Goal: Information Seeking & Learning: Learn about a topic

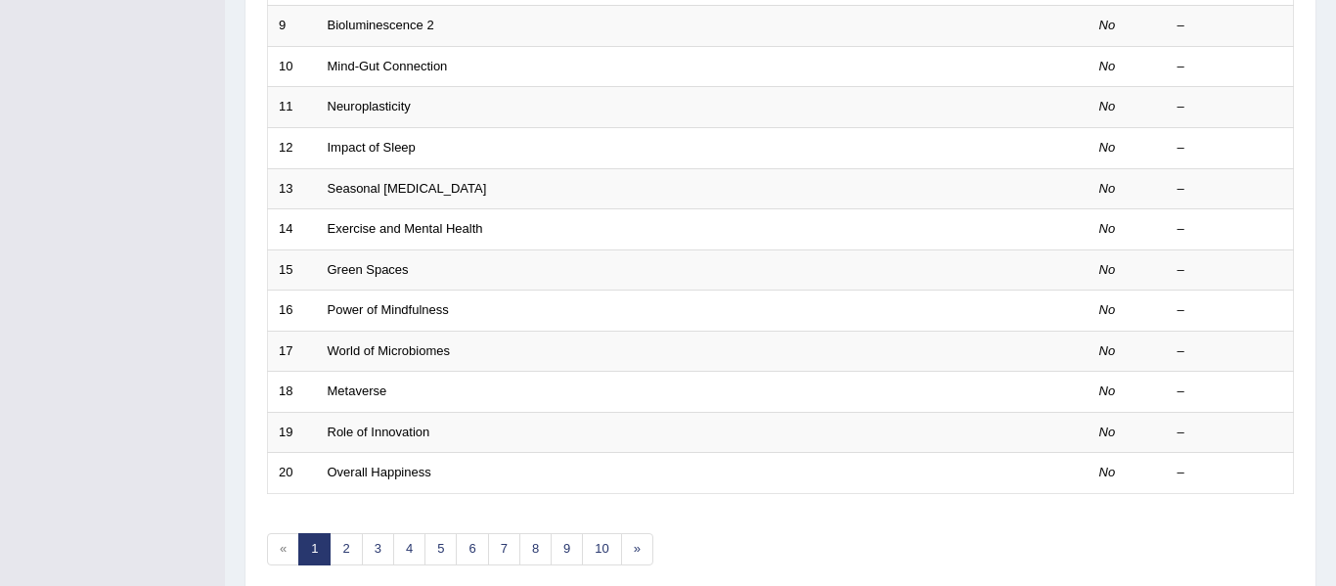
scroll to position [665, 0]
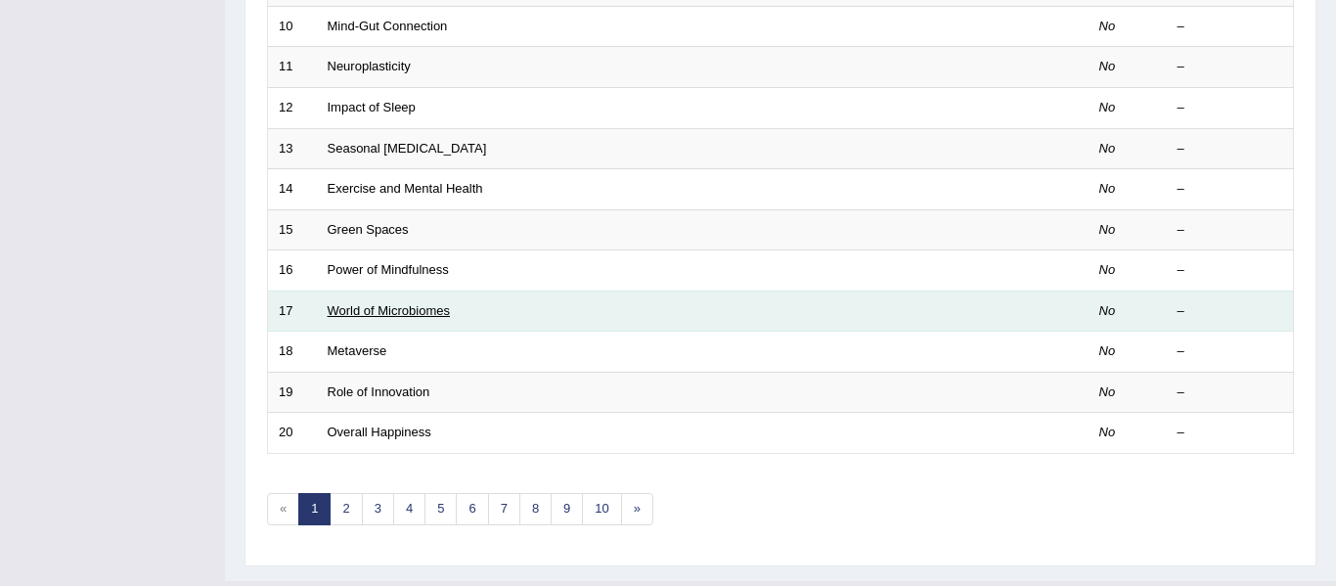
click at [393, 315] on link "World of Microbiomes" at bounding box center [389, 310] width 122 height 15
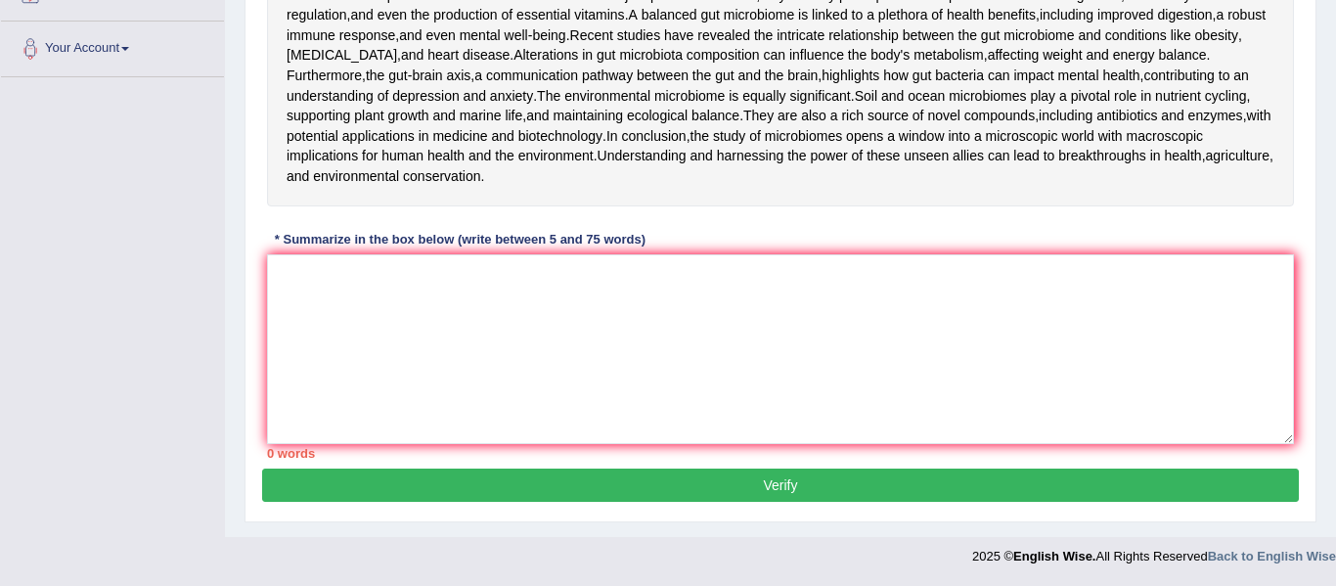
scroll to position [588, 0]
click at [375, 280] on textarea at bounding box center [780, 349] width 1027 height 190
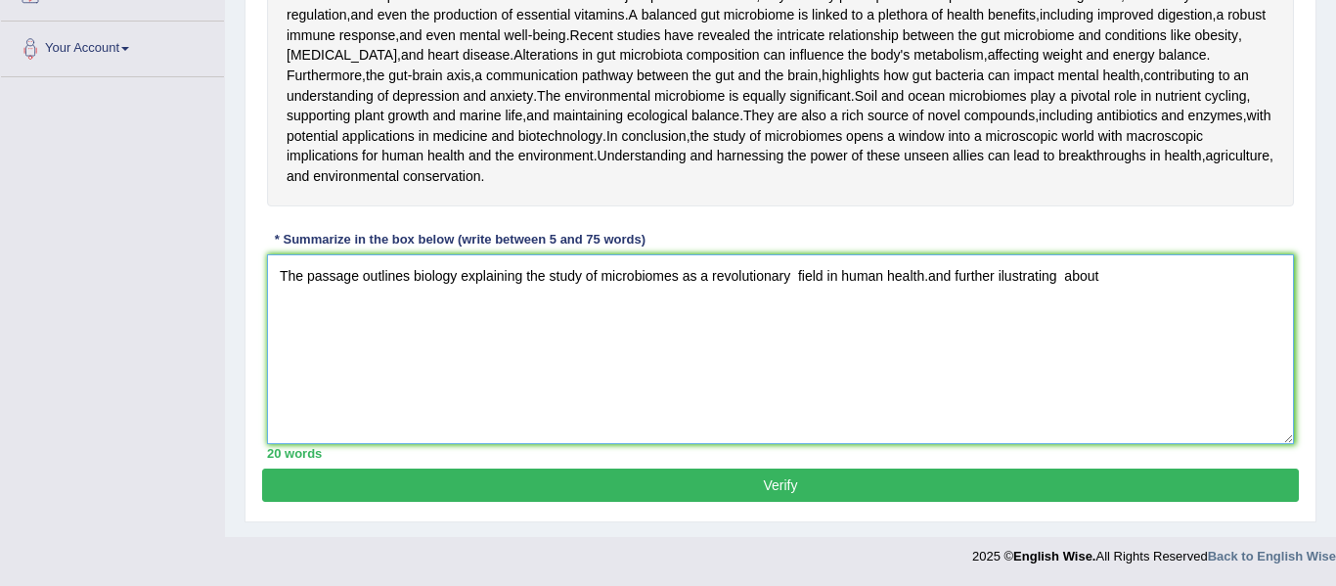
click at [1113, 284] on textarea "The passage outlines biology explaining the study of microbiomes as a revolutio…" at bounding box center [780, 349] width 1027 height 190
click at [340, 307] on textarea "The passage outlines biology explaining the study of microbiomes as a revolutio…" at bounding box center [780, 349] width 1027 height 190
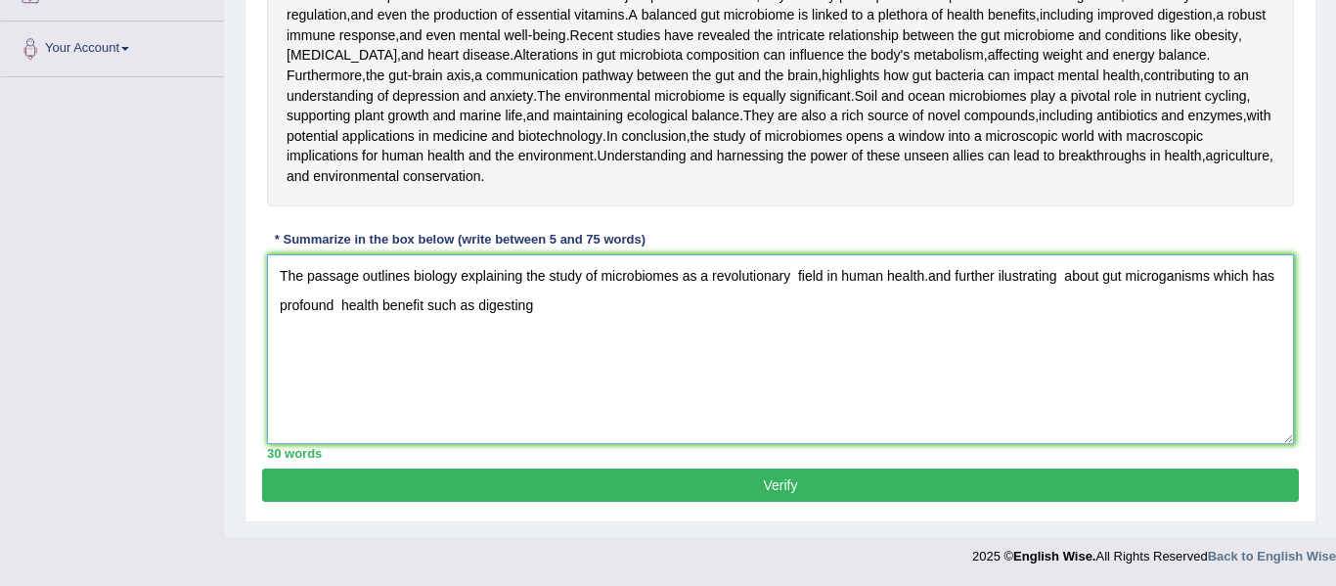
click at [560, 316] on textarea "The passage outlines biology explaining the study of microbiomes as a revolutio…" at bounding box center [780, 349] width 1027 height 190
click at [1322, 139] on div "Home Practice Writing: Summarize Written Text World of Microbiomes « Prev Next …" at bounding box center [780, 35] width 1111 height 1003
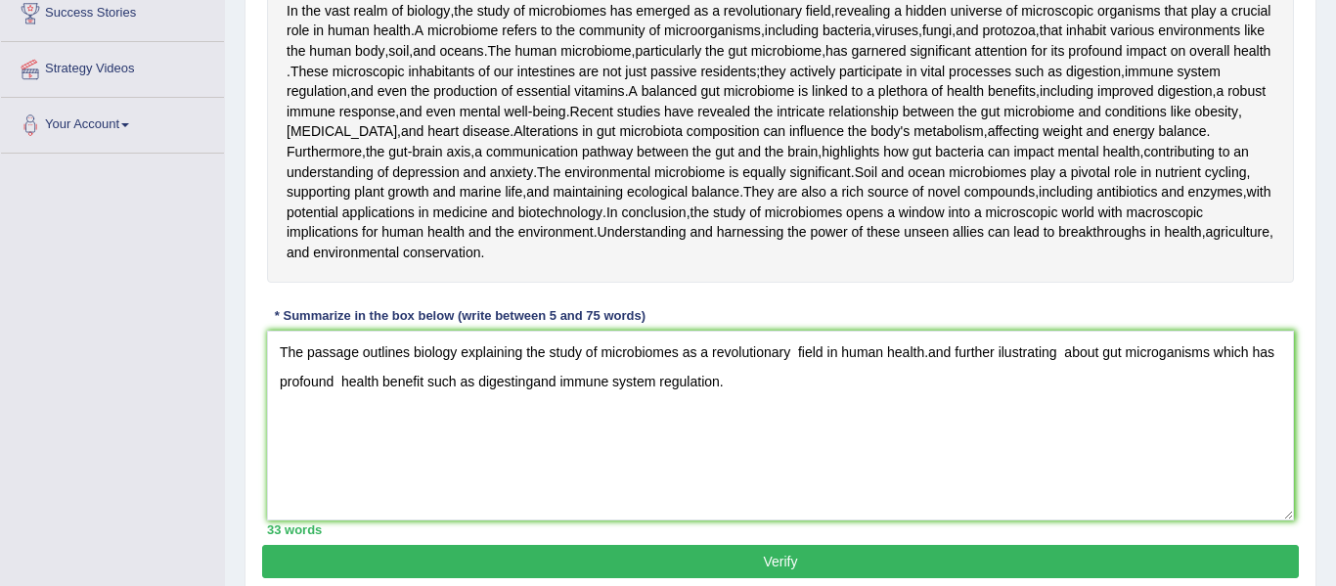
scroll to position [392, 0]
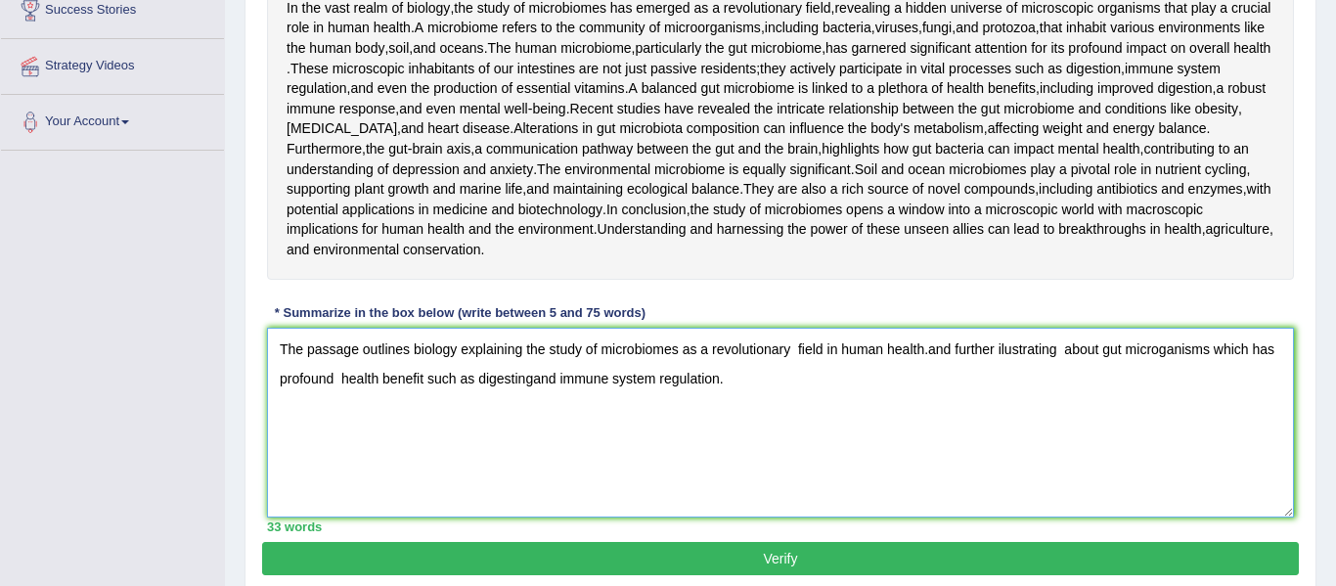
click at [740, 505] on textarea "The passage outlines biology explaining the study of microbiomes as a revolutio…" at bounding box center [780, 423] width 1027 height 190
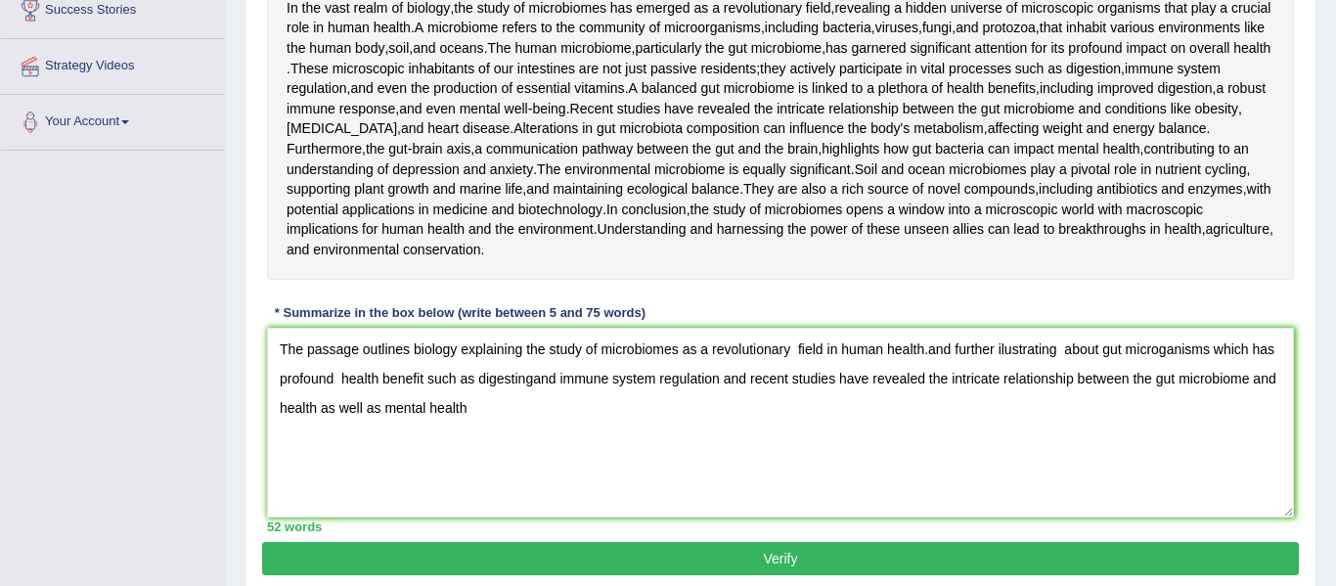
click at [1307, 513] on div "Practice Writing: Summarize Written Text 17 World of Microbiomes Instructions: …" at bounding box center [781, 184] width 1072 height 824
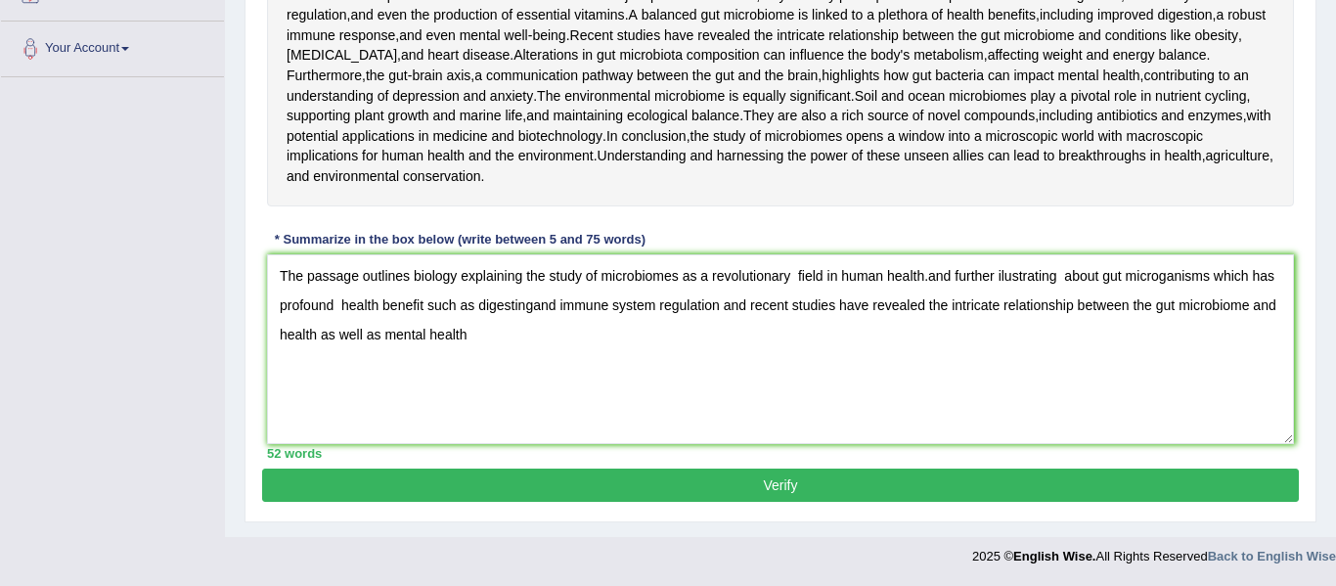
scroll to position [588, 0]
click at [480, 339] on textarea "The passage outlines biology explaining the study of microbiomes as a revolutio…" at bounding box center [780, 349] width 1027 height 190
click at [1322, 63] on div "Home Practice Writing: Summarize Written Text World of Microbiomes « Prev Next …" at bounding box center [780, 35] width 1111 height 1003
click at [849, 159] on div "In the vast realm of biology , the study of microbiomes has emerged as a revolu…" at bounding box center [780, 55] width 1027 height 301
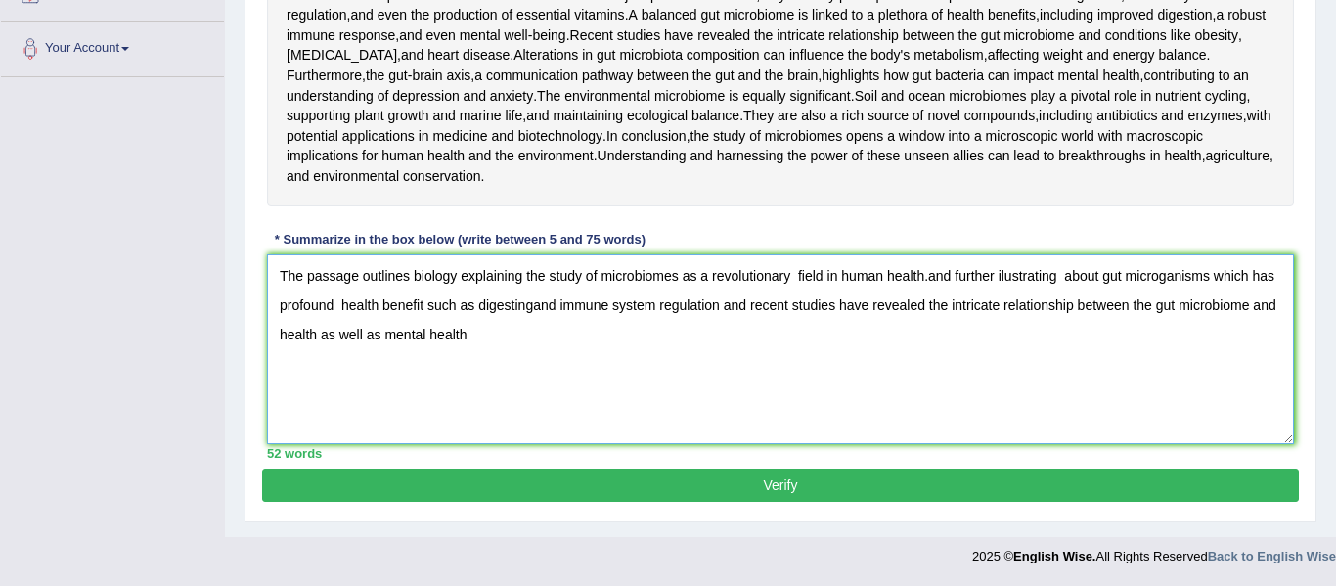
click at [469, 375] on textarea "The passage outlines biology explaining the study of microbiomes as a revolutio…" at bounding box center [780, 349] width 1027 height 190
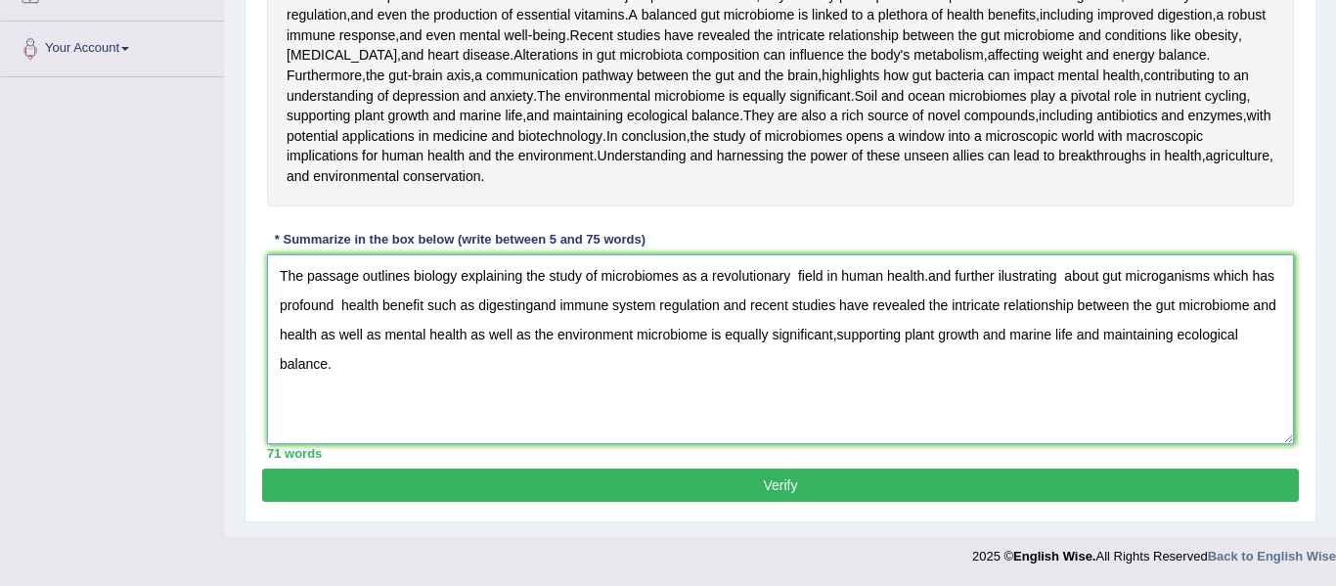
type textarea "The passage outlines biology explaining the study of microbiomes as a revolutio…"
click at [685, 502] on button "Verify" at bounding box center [780, 485] width 1037 height 33
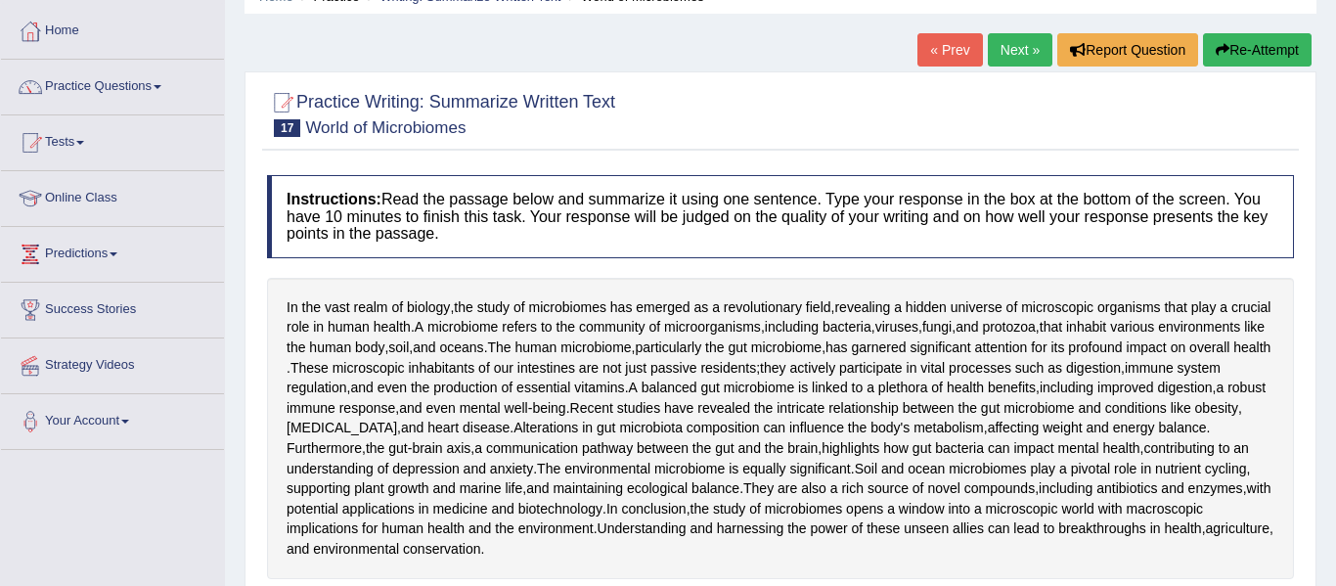
scroll to position [67, 0]
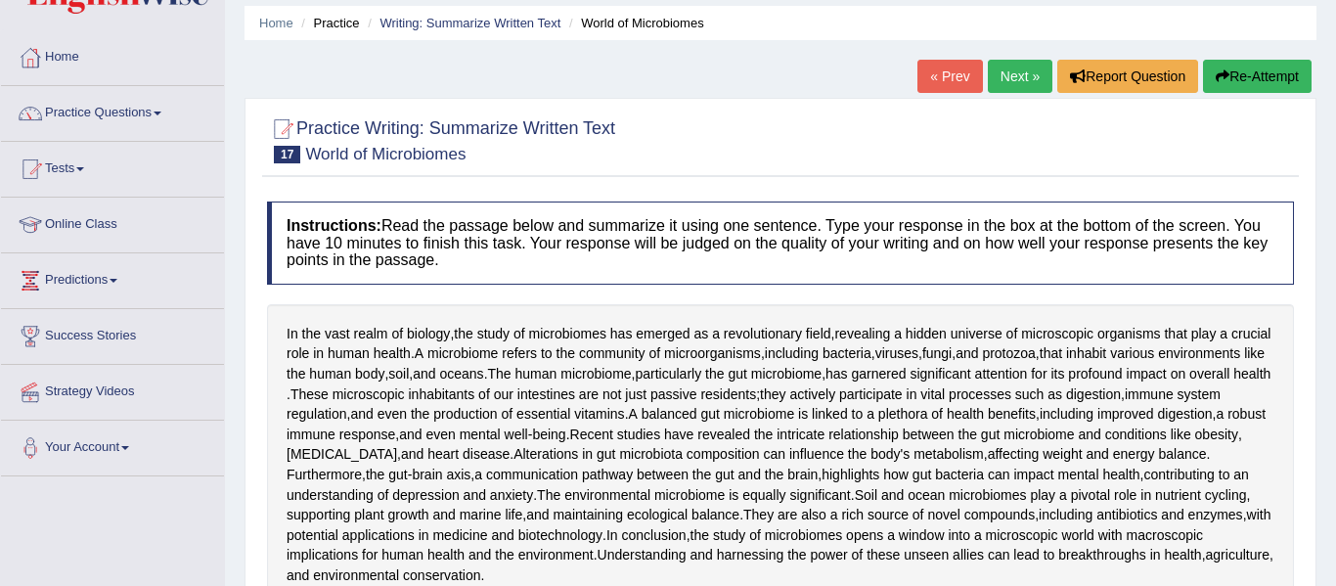
click at [1259, 82] on button "Re-Attempt" at bounding box center [1257, 76] width 109 height 33
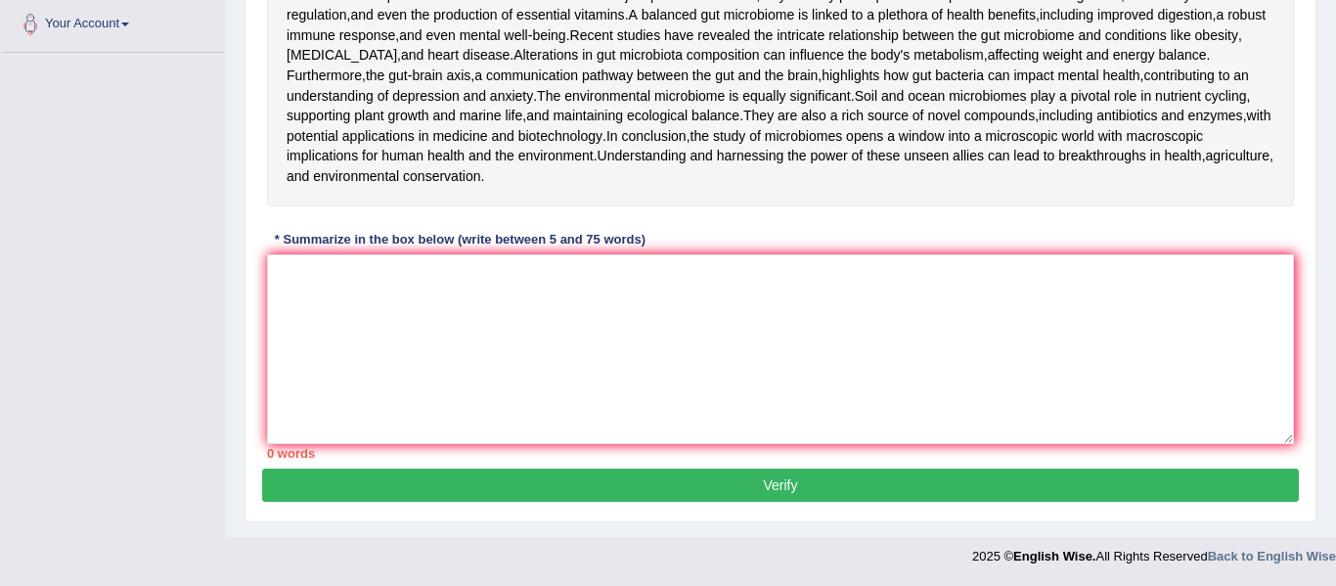
scroll to position [612, 0]
click at [620, 379] on textarea at bounding box center [780, 349] width 1027 height 190
click at [609, 349] on textarea at bounding box center [780, 349] width 1027 height 190
click at [1322, 393] on div "Home Practice Writing: Summarize Written Text World of Microbiomes You have alr…" at bounding box center [780, 23] width 1111 height 1027
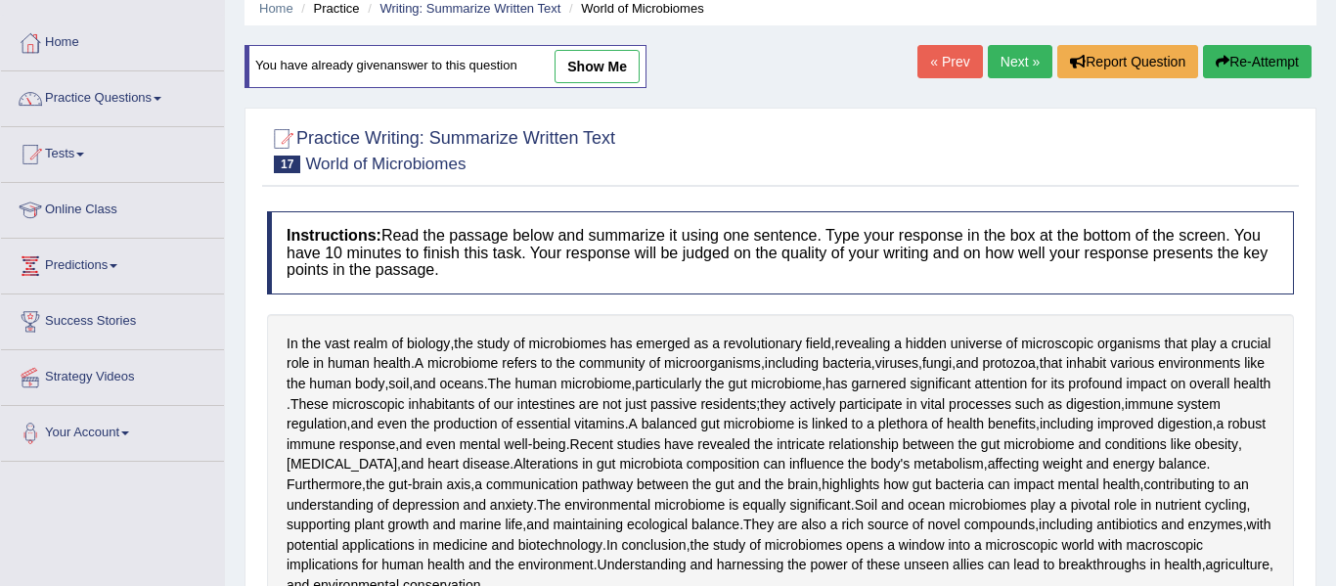
scroll to position [65, 0]
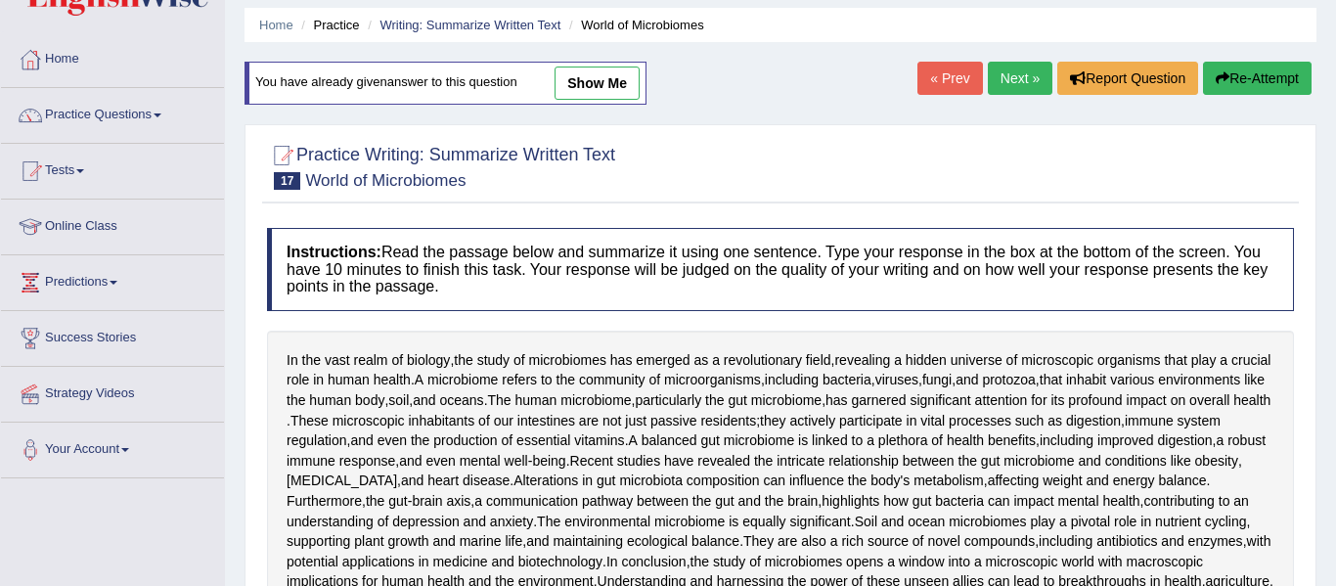
click at [592, 80] on link "show me" at bounding box center [597, 83] width 85 height 33
type textarea "The passage outlines biology explaining the study of microbiomes as a revolutio…"
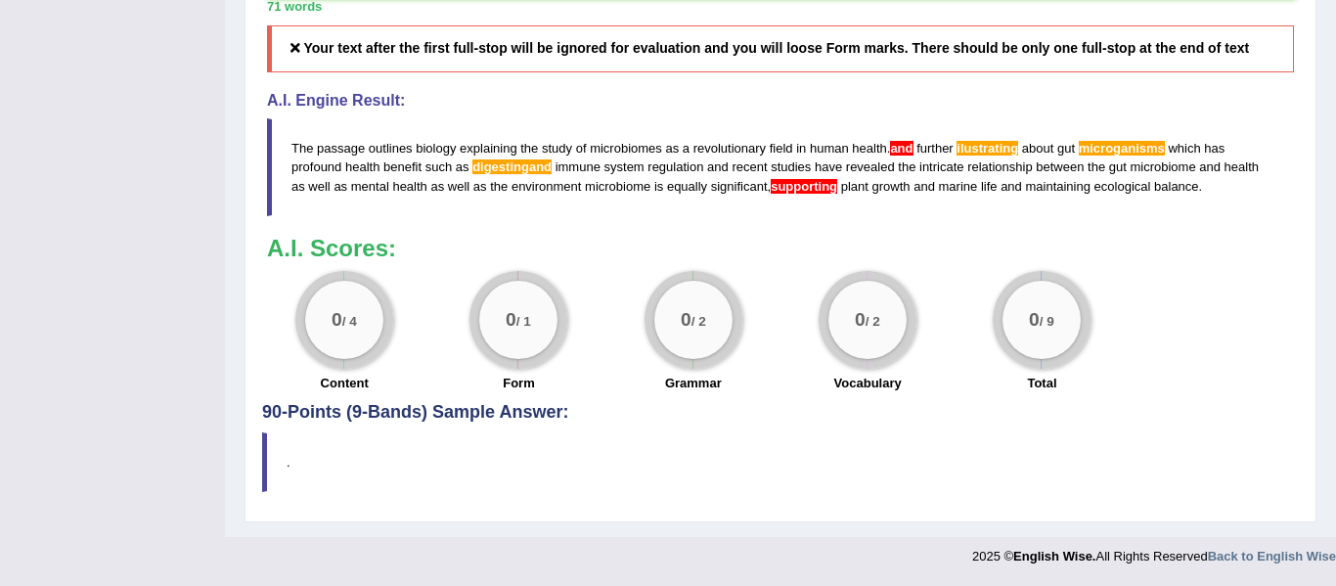
scroll to position [1045, 0]
drag, startPoint x: 297, startPoint y: 145, endPoint x: 316, endPoint y: 158, distance: 23.1
click at [316, 158] on blockquote "The passage outlines biology explaining the study of microbiomes as a revolutio…" at bounding box center [780, 166] width 1027 height 97
click at [292, 125] on blockquote "The passage outlines biology explaining the study of microbiomes as a revolutio…" at bounding box center [780, 166] width 1027 height 97
click at [312, 154] on blockquote "The passage outlines biology explaining the study of microbiomes as a revolutio…" at bounding box center [780, 166] width 1027 height 97
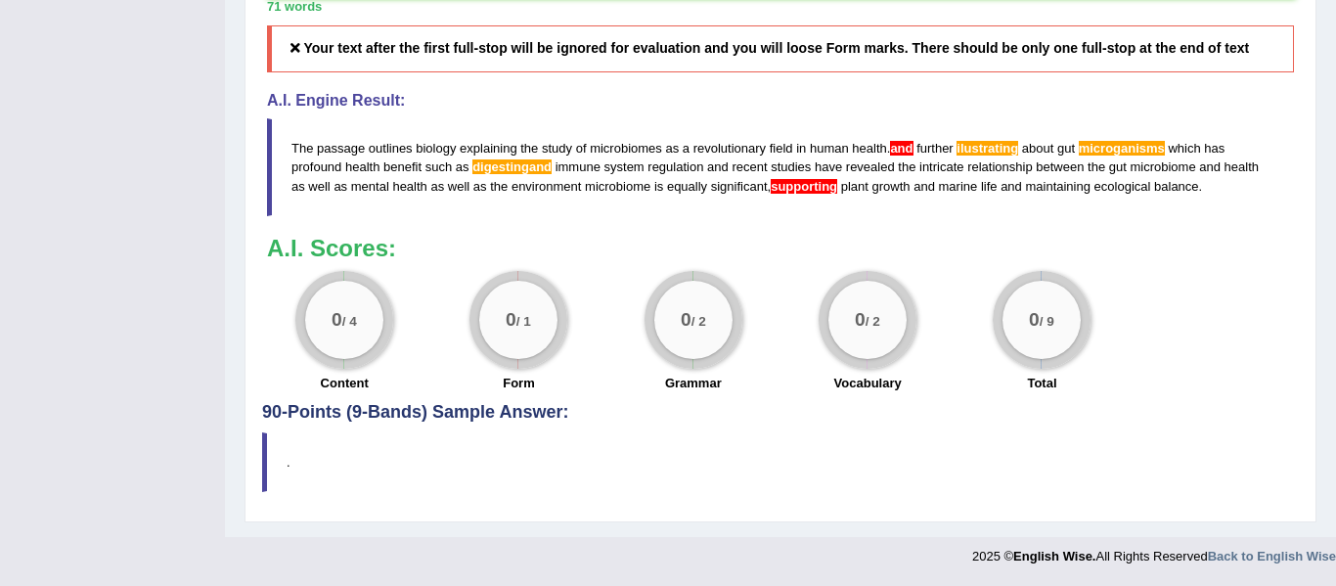
click at [316, 157] on blockquote "The passage outlines biology explaining the study of microbiomes as a revolutio…" at bounding box center [780, 166] width 1027 height 97
click at [317, 157] on blockquote "The passage outlines biology explaining the study of microbiomes as a revolutio…" at bounding box center [780, 166] width 1027 height 97
click at [288, 124] on blockquote "The passage outlines biology explaining the study of microbiomes as a revolutio…" at bounding box center [780, 166] width 1027 height 97
drag, startPoint x: 283, startPoint y: 142, endPoint x: 294, endPoint y: 161, distance: 22.8
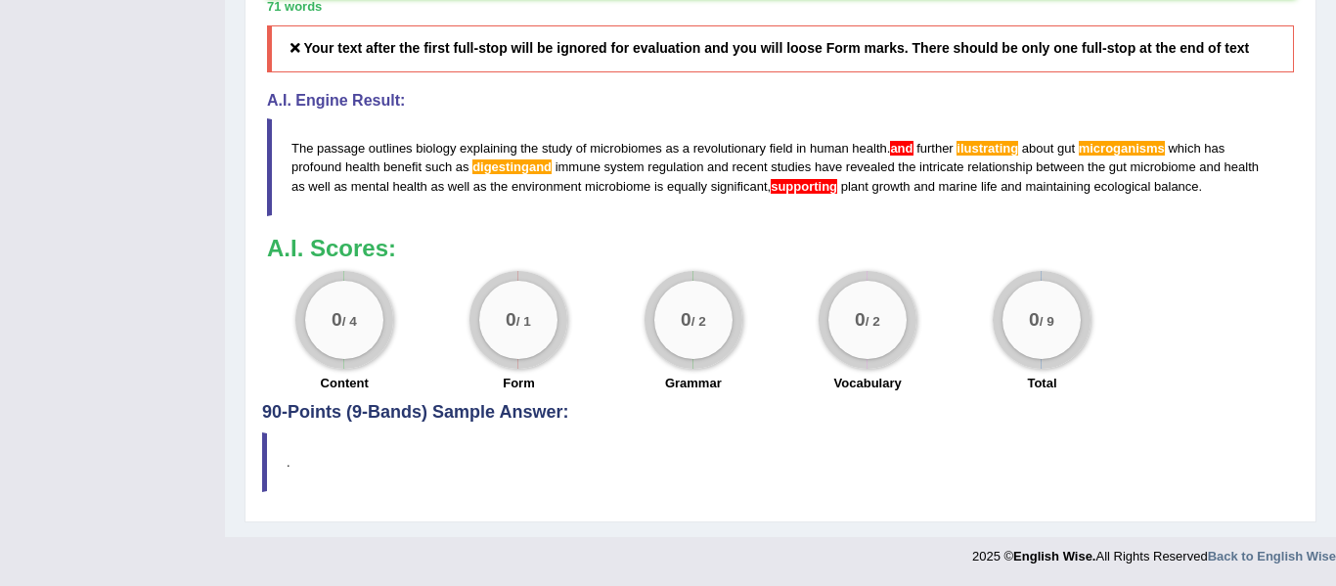
click at [294, 161] on blockquote "The passage outlines biology explaining the study of microbiomes as a revolutio…" at bounding box center [780, 166] width 1027 height 97
click at [301, 127] on blockquote "The passage outlines biology explaining the study of microbiomes as a revolutio…" at bounding box center [780, 166] width 1027 height 97
drag, startPoint x: 288, startPoint y: 143, endPoint x: 308, endPoint y: 178, distance: 40.8
click at [308, 178] on blockquote "The passage outlines biology explaining the study of microbiomes as a revolutio…" at bounding box center [780, 166] width 1027 height 97
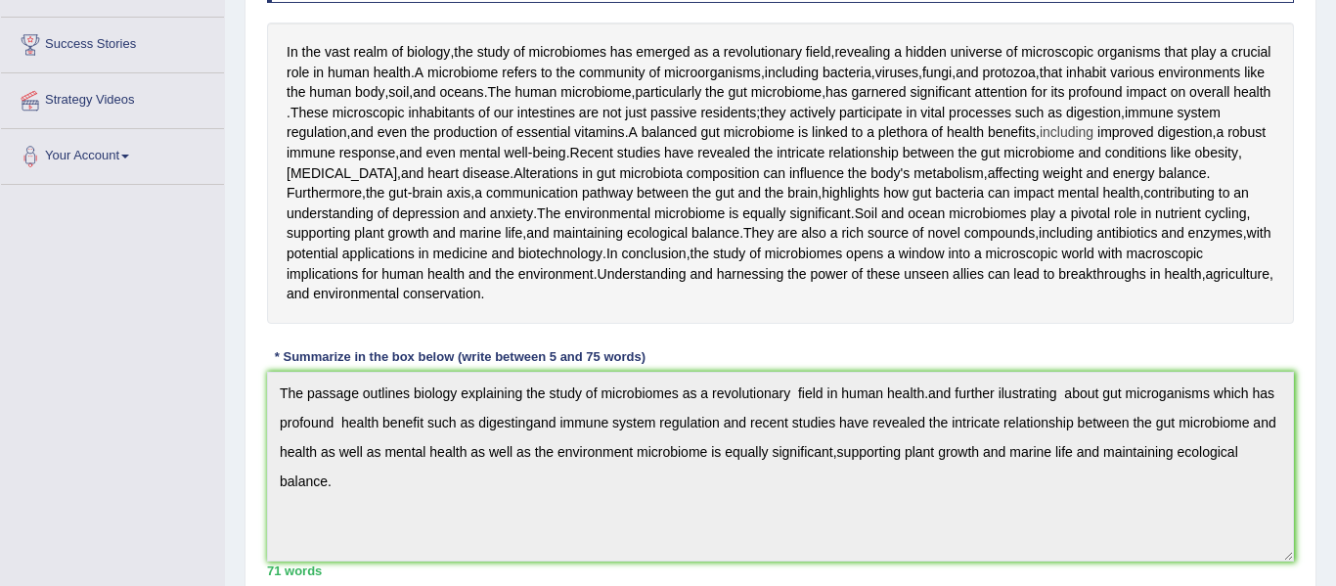
scroll to position [0, 0]
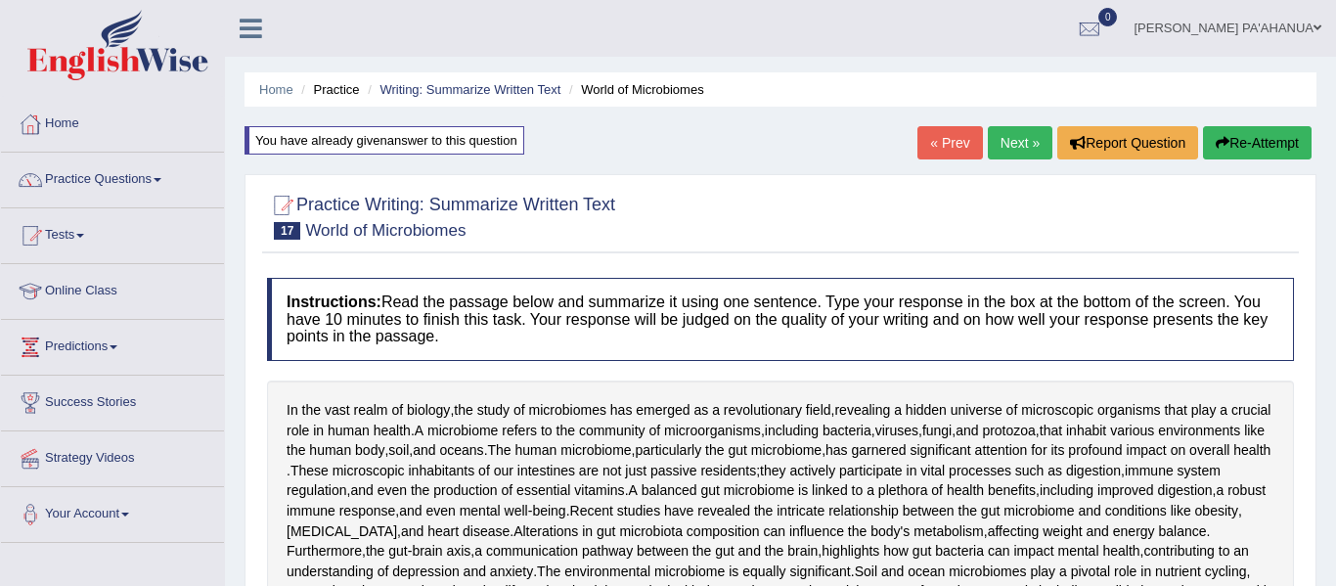
click at [1233, 134] on button "Re-Attempt" at bounding box center [1257, 142] width 109 height 33
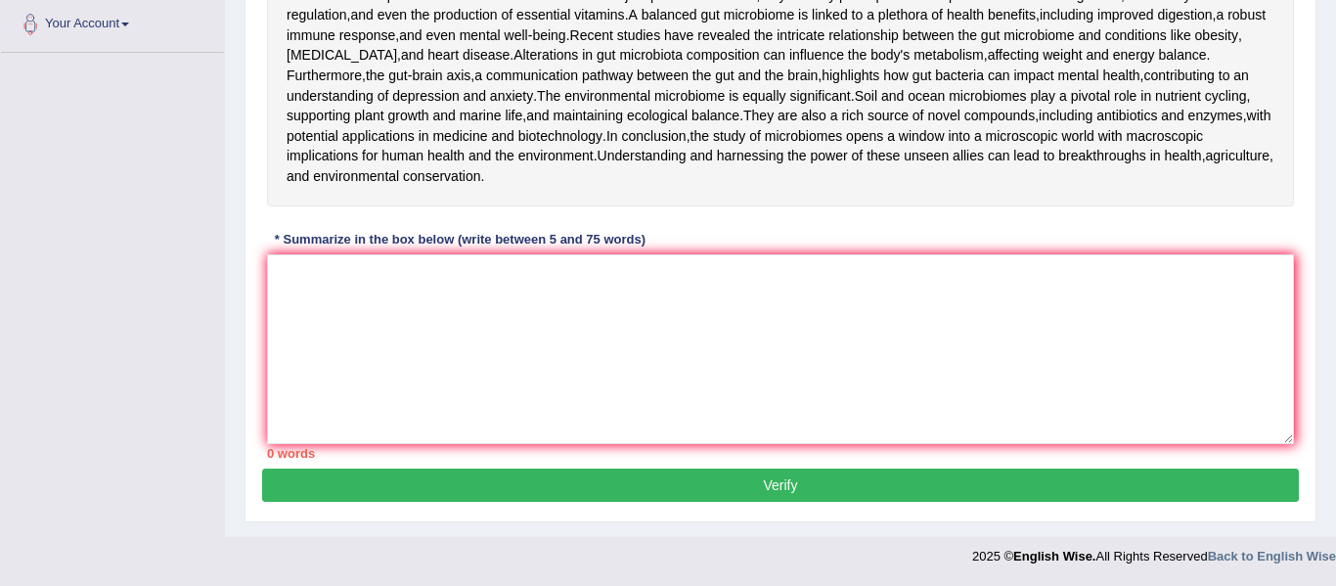
scroll to position [612, 0]
click at [357, 294] on textarea at bounding box center [780, 349] width 1027 height 190
paste textarea "The passage outlines biology explaining the study of microbiomes as a revolutio…"
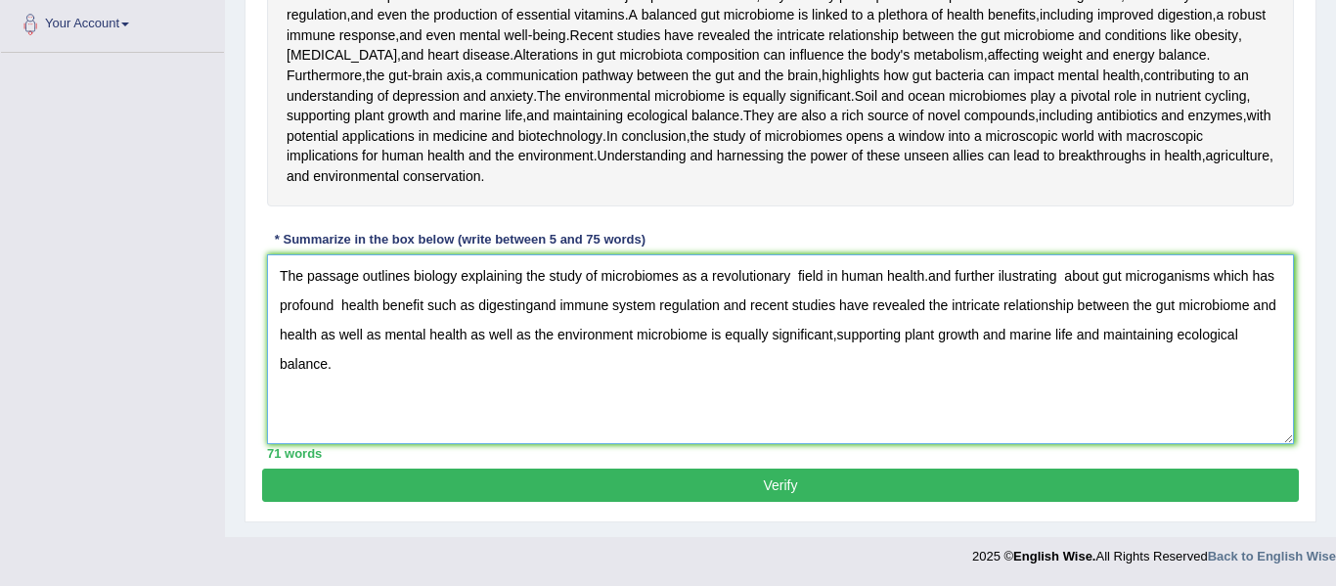
click at [924, 279] on textarea "The passage outlines biology explaining the study of microbiomes as a revolutio…" at bounding box center [780, 349] width 1027 height 190
click at [1323, 67] on div "Home Practice Writing: Summarize Written Text World of Microbiomes You have alr…" at bounding box center [780, 23] width 1111 height 1027
click at [948, 317] on textarea "The passage outlines biology explaining the study of microbiomes as a revolutio…" at bounding box center [780, 349] width 1027 height 190
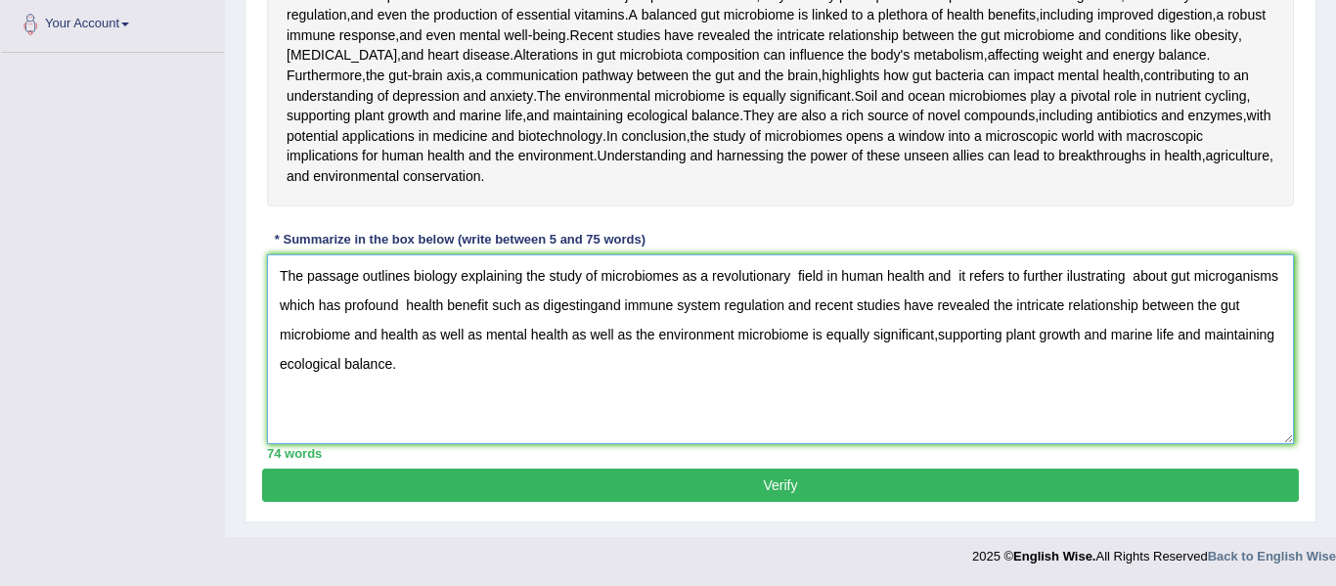
click at [1018, 282] on textarea "The passage outlines biology explaining the study of microbiomes as a revolutio…" at bounding box center [780, 349] width 1027 height 190
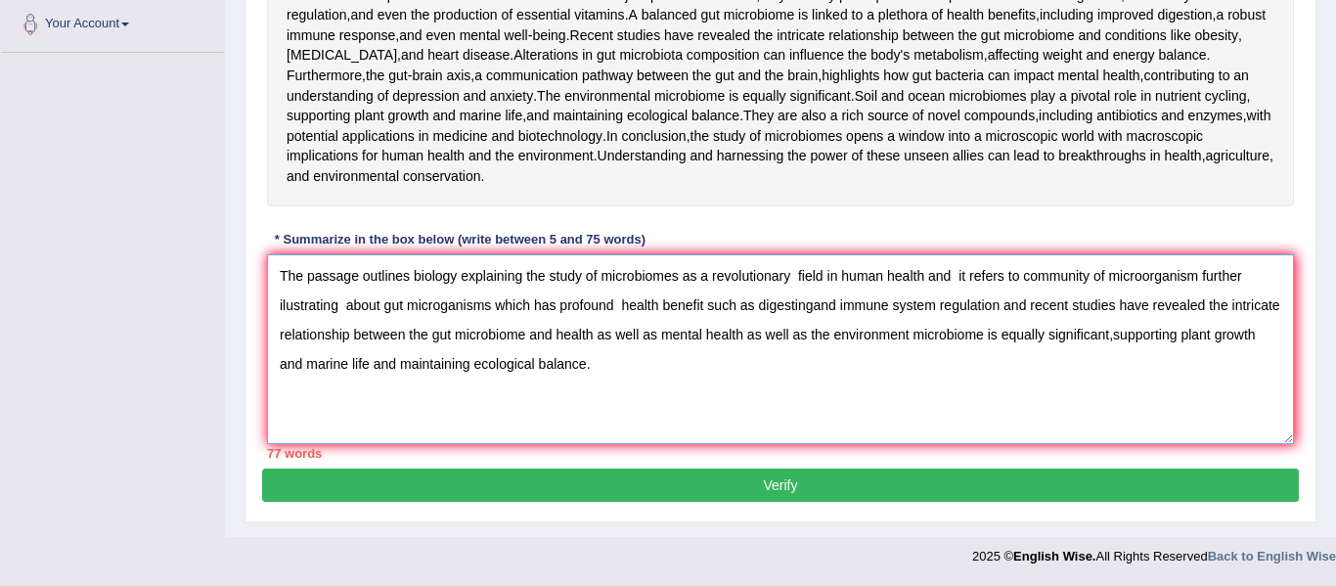
click at [795, 278] on textarea "The passage outlines biology explaining the study of microbiomes as a revolutio…" at bounding box center [780, 349] width 1027 height 190
click at [346, 308] on textarea "The passage outlines biology explaining the study of microbiomes as a revolutio…" at bounding box center [780, 349] width 1027 height 190
type textarea "The passage outlines biology explaining the study of microbiomes as a revolutio…"
